Goal: Task Accomplishment & Management: Manage account settings

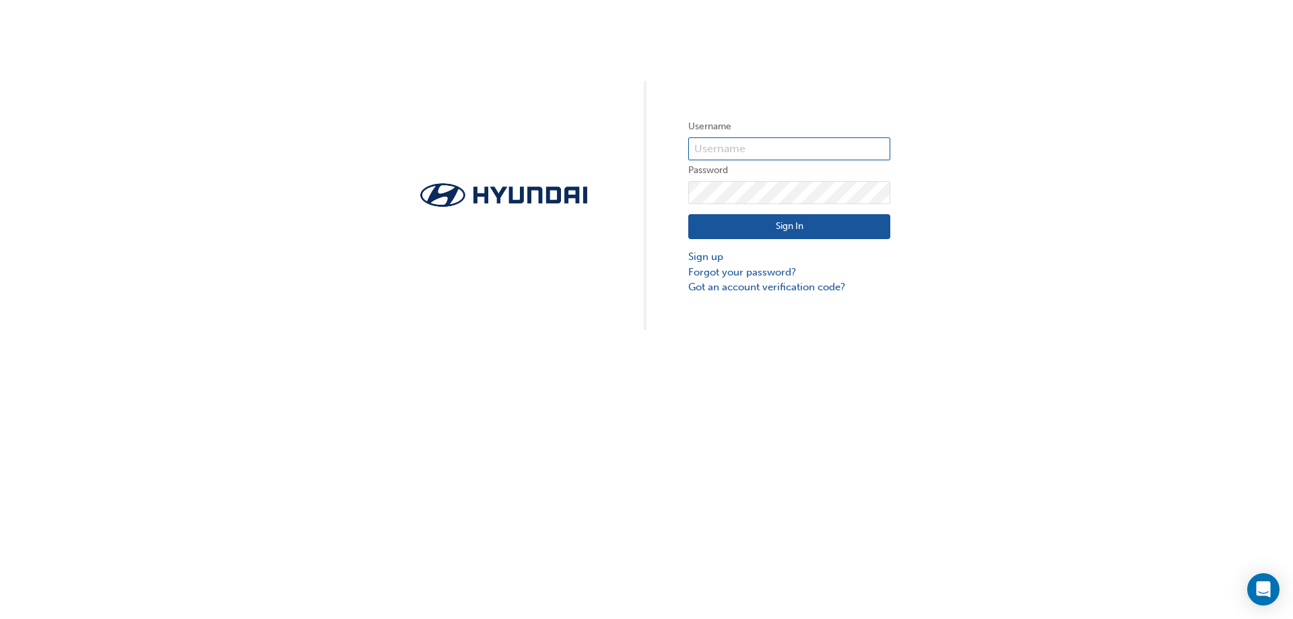
type input "29601"
click at [800, 222] on button "Sign In" at bounding box center [789, 227] width 202 height 26
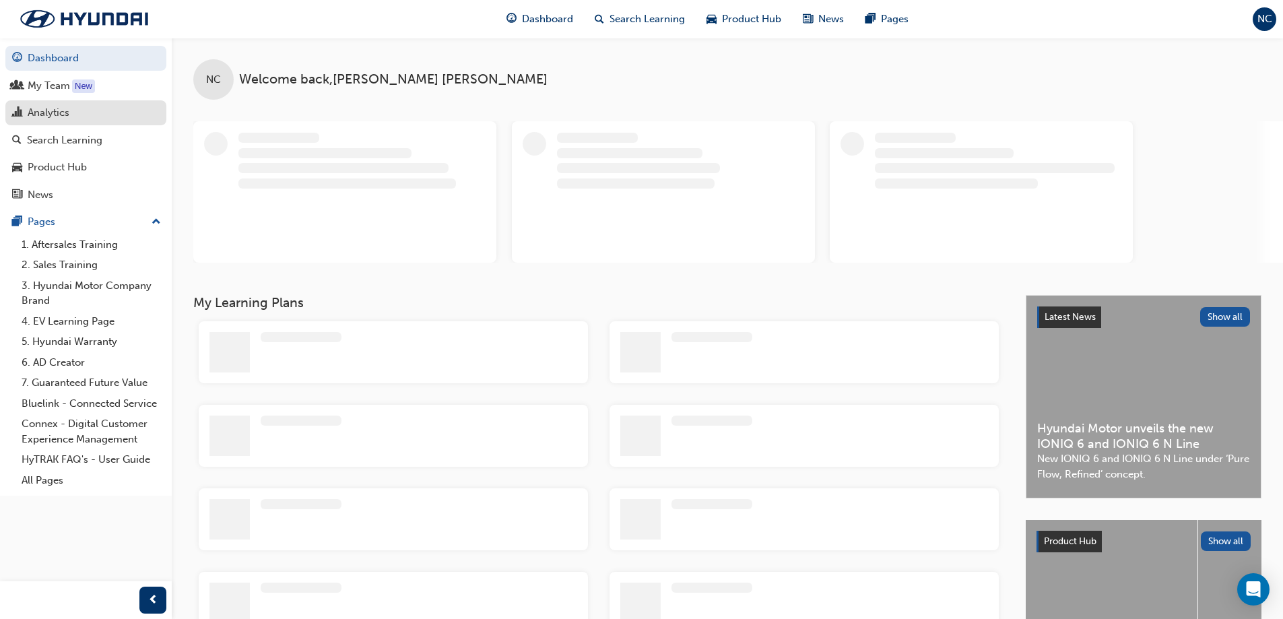
click at [52, 110] on div "Analytics" at bounding box center [49, 112] width 42 height 15
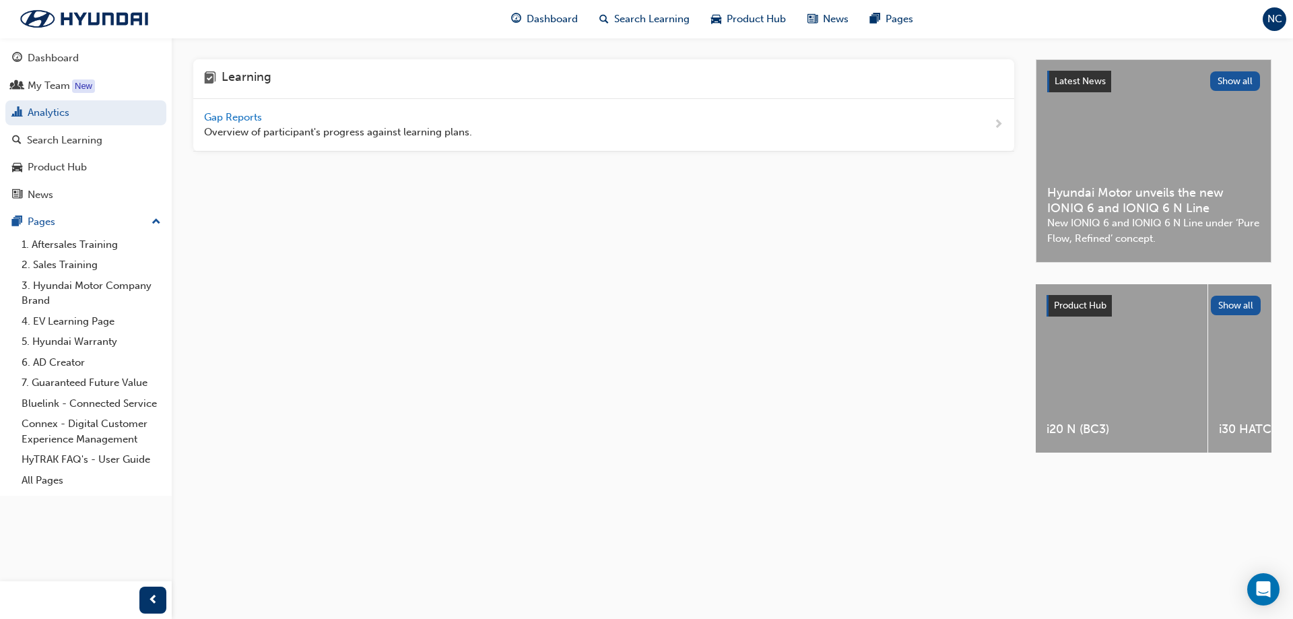
click at [227, 119] on span "Gap Reports" at bounding box center [234, 117] width 61 height 12
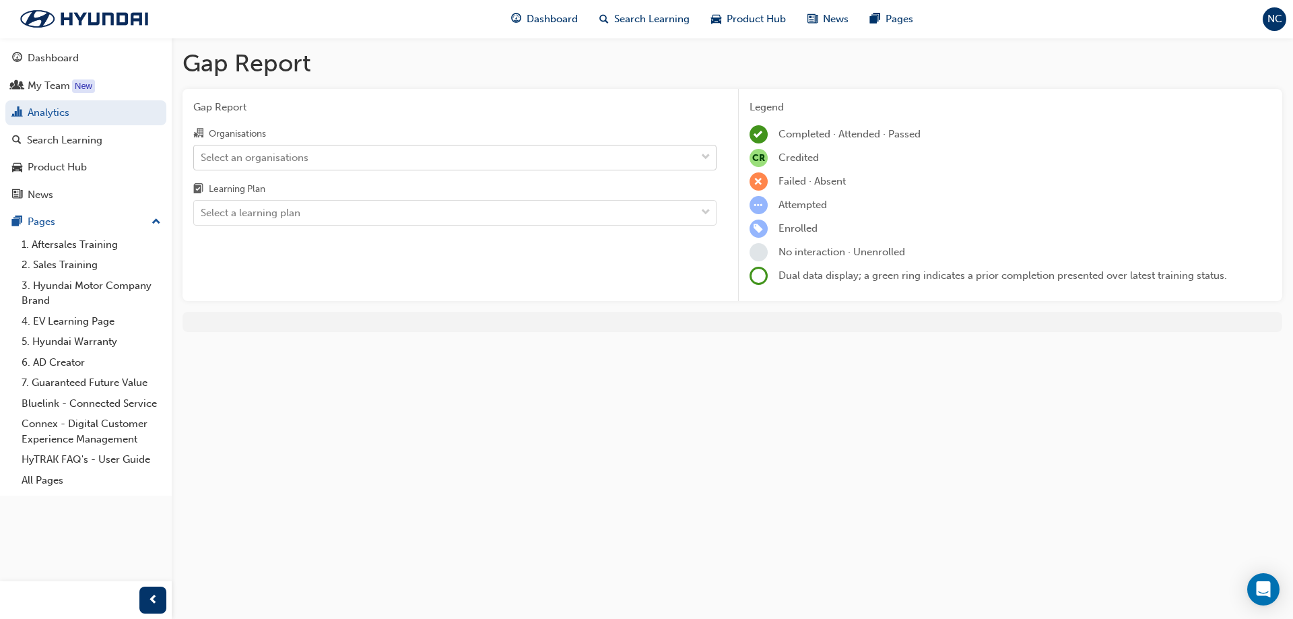
click at [331, 152] on div "Select an organisations" at bounding box center [445, 157] width 502 height 24
click at [202, 152] on input "Organisations Select an organisations" at bounding box center [201, 156] width 1 height 11
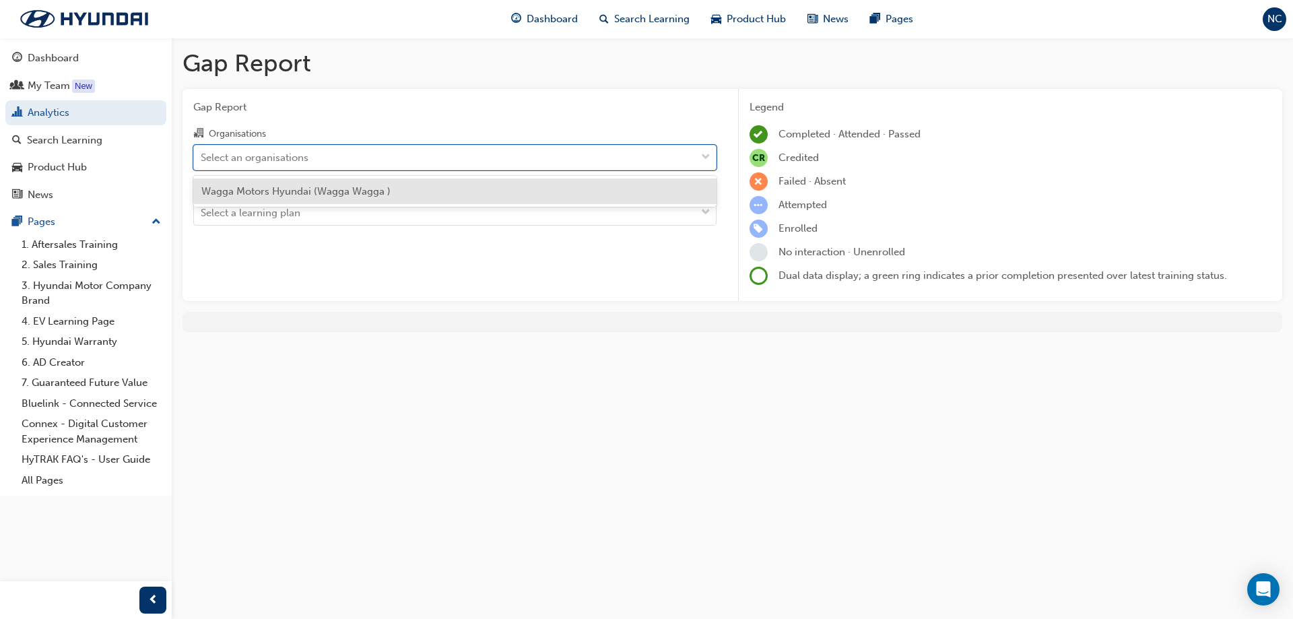
click at [394, 193] on div "Wagga Motors Hyundai (Wagga Wagga )" at bounding box center [454, 191] width 523 height 26
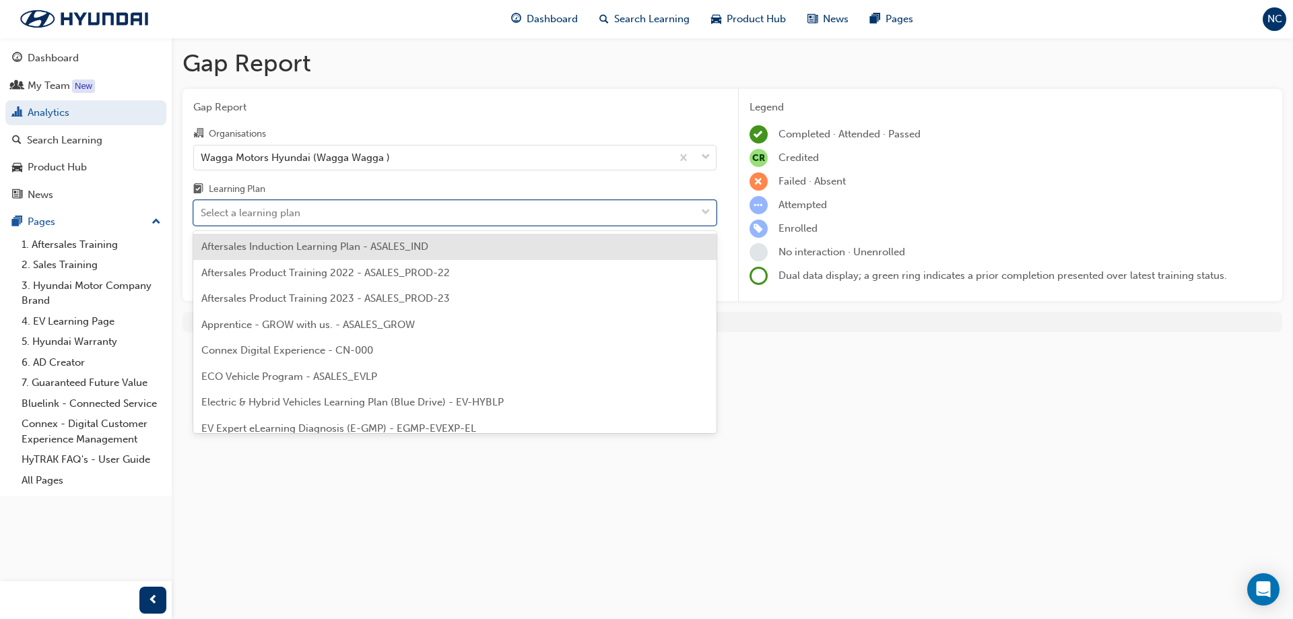
click at [342, 224] on div "Select a learning plan" at bounding box center [445, 213] width 502 height 24
click at [202, 218] on input "Learning Plan option Aftersales Induction Learning Plan - ASALES_IND focused, 1…" at bounding box center [201, 212] width 1 height 11
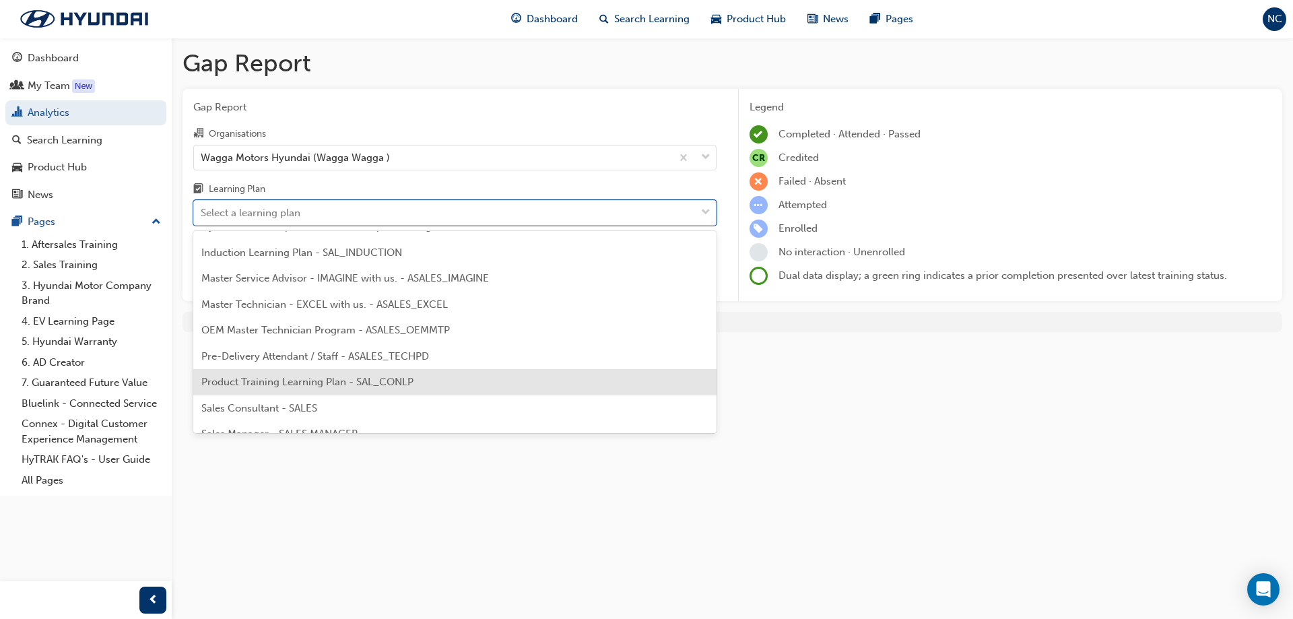
scroll to position [608, 0]
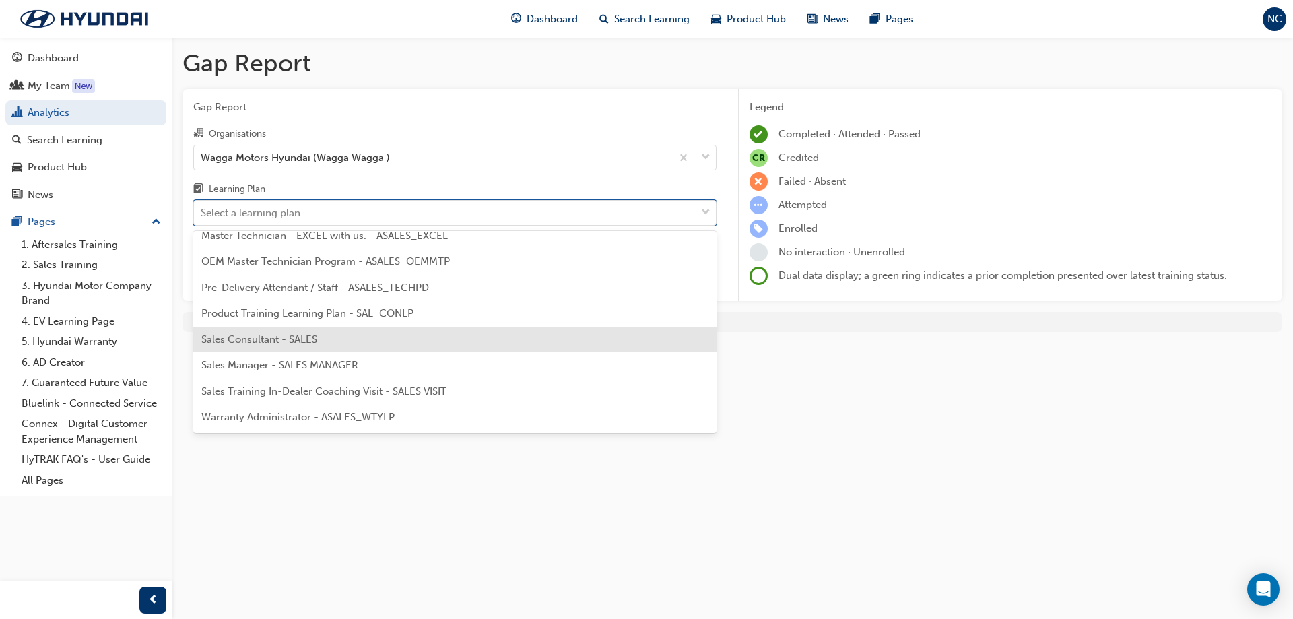
click at [344, 343] on div "Sales Consultant - SALES" at bounding box center [454, 340] width 523 height 26
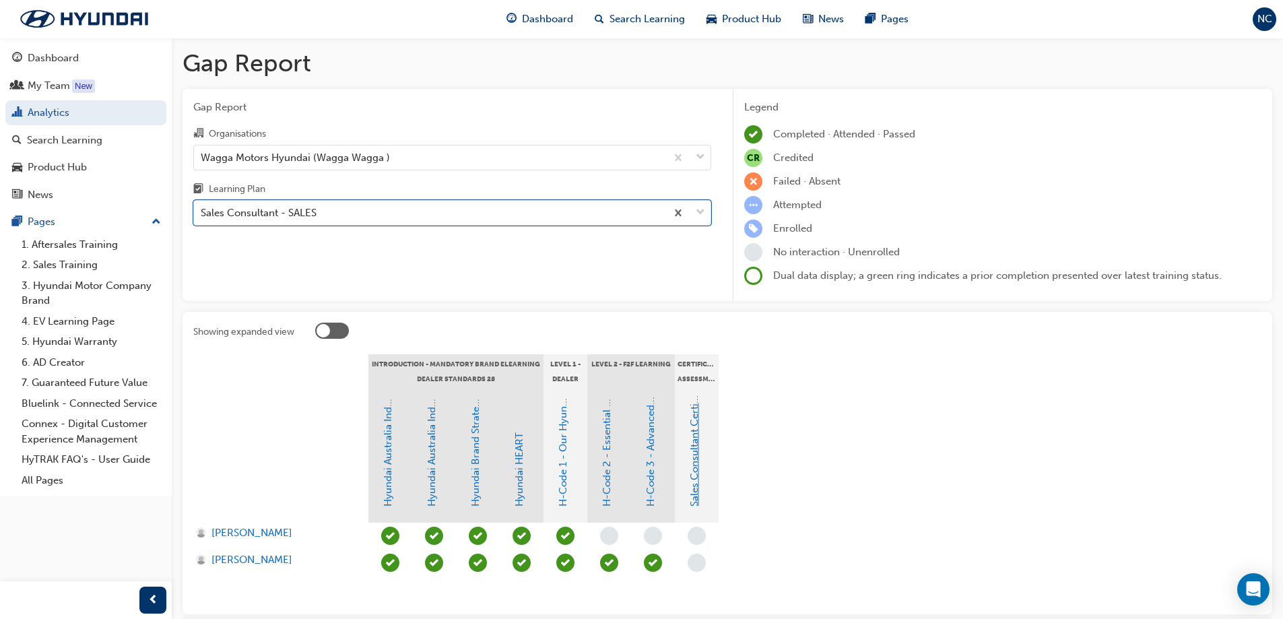
click at [694, 470] on link "Sales Consultant Certification Assessment" at bounding box center [694, 408] width 12 height 195
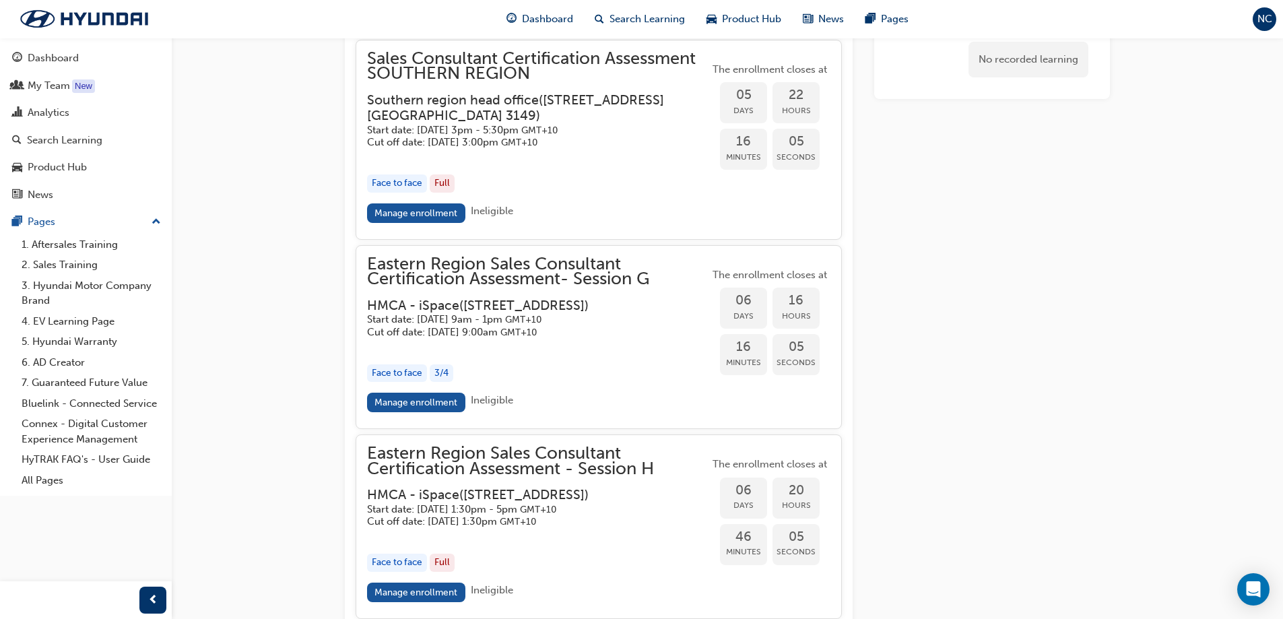
scroll to position [2401, 0]
click at [426, 411] on link "Manage enrollment" at bounding box center [416, 401] width 98 height 20
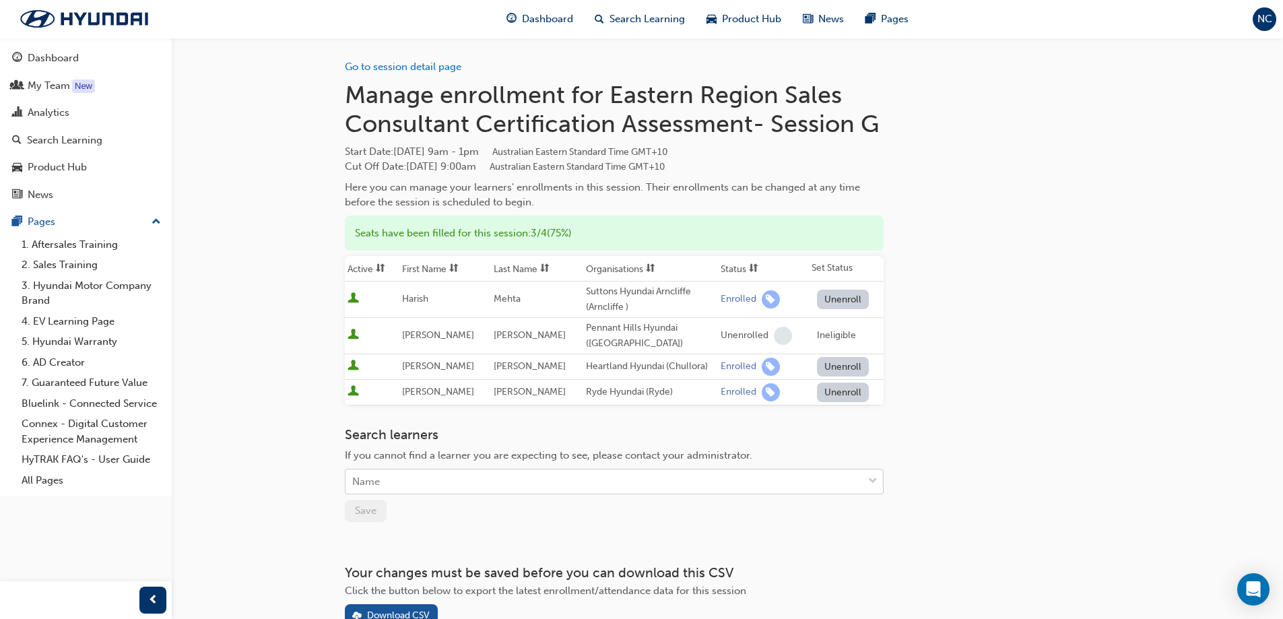
click at [477, 480] on div "Name" at bounding box center [604, 482] width 517 height 24
type input "[PERSON_NAME]"
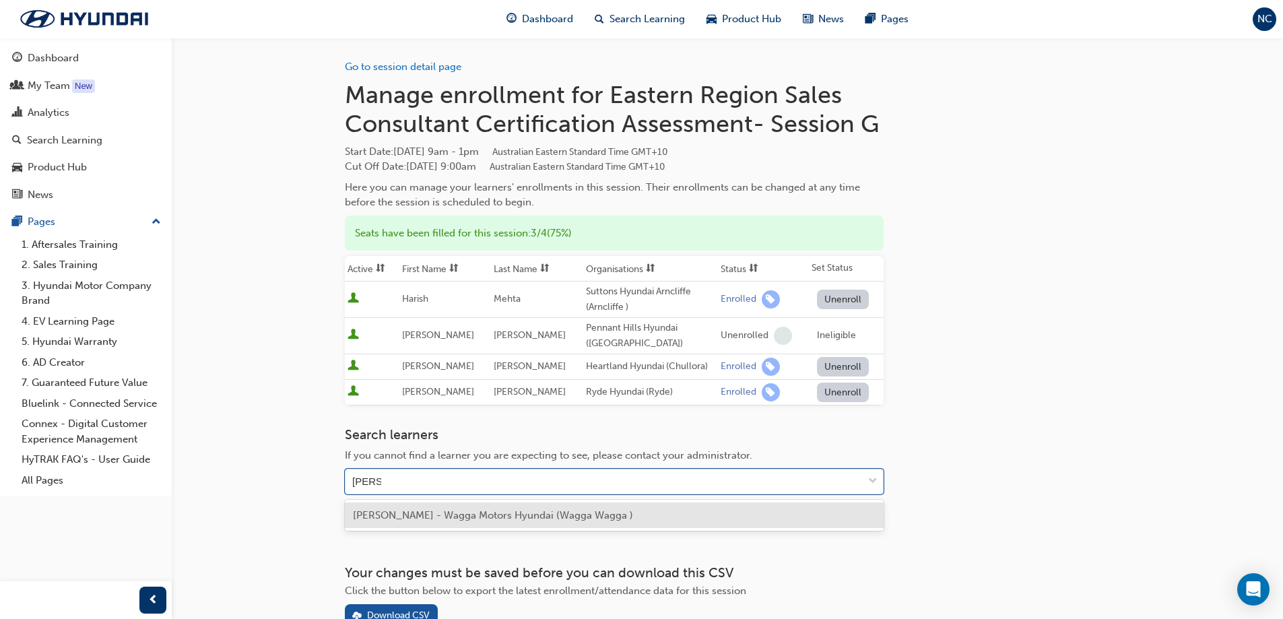
click at [503, 517] on span "[PERSON_NAME] - Wagga Motors Hyundai (Wagga Wagga )" at bounding box center [493, 515] width 280 height 12
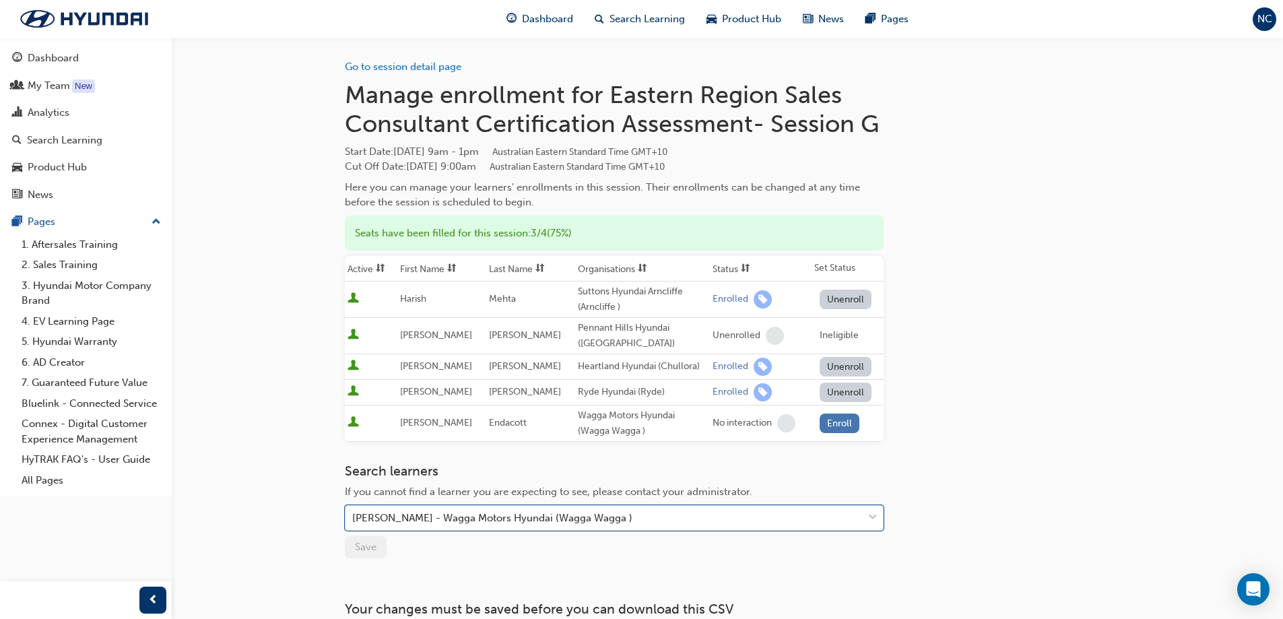
click at [833, 427] on button "Enroll" at bounding box center [840, 424] width 40 height 20
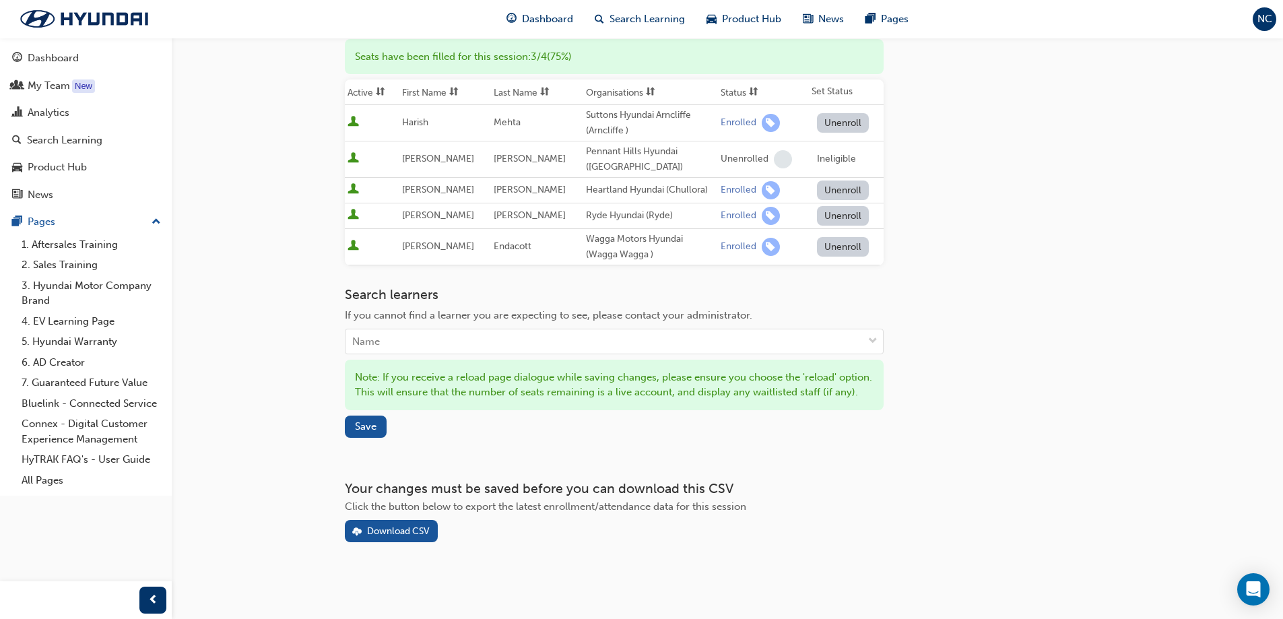
scroll to position [191, 0]
click at [368, 432] on button "Save" at bounding box center [366, 427] width 42 height 22
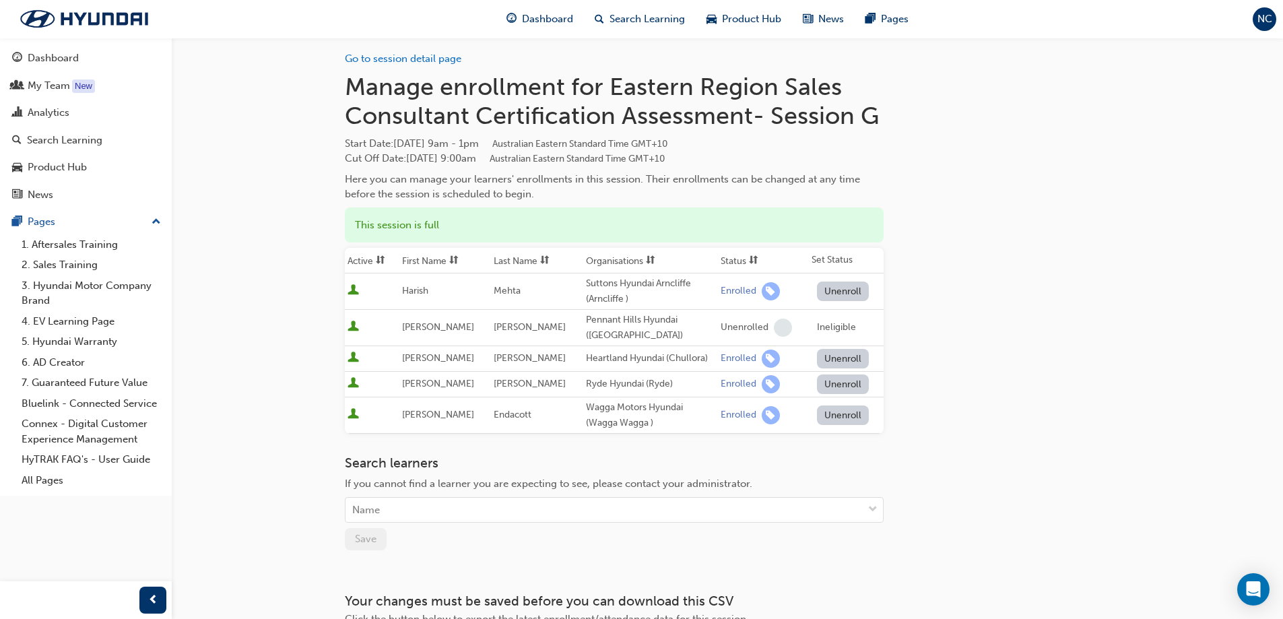
scroll to position [0, 0]
